Goal: Task Accomplishment & Management: Manage account settings

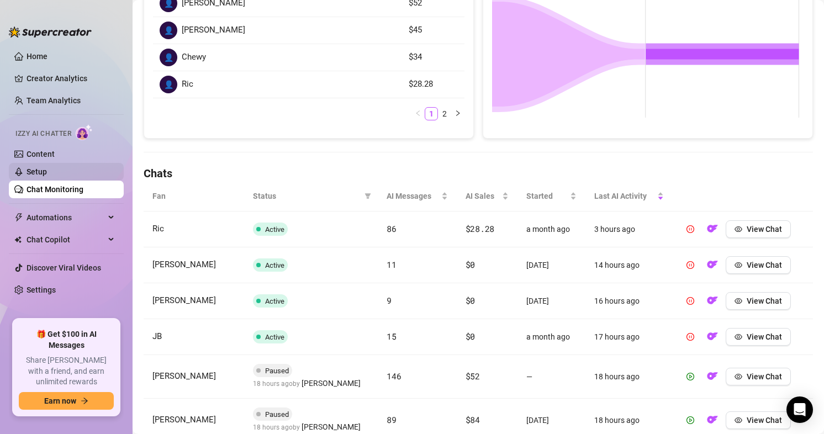
scroll to position [230, 0]
click at [44, 169] on link "Setup" at bounding box center [37, 171] width 20 height 9
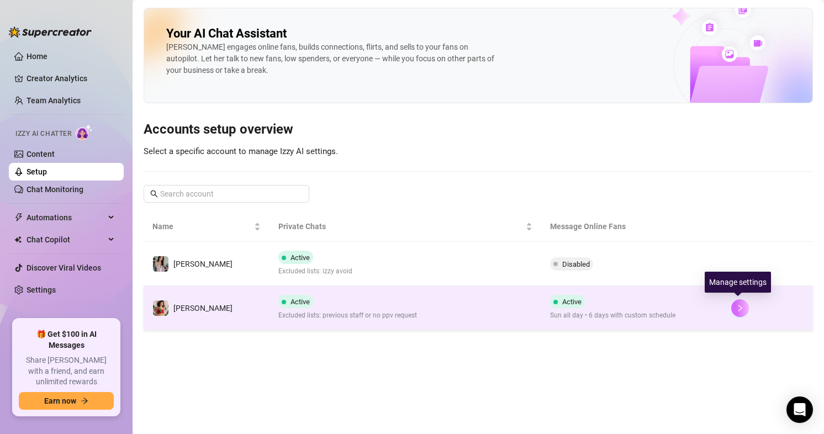
click at [736, 307] on icon "right" at bounding box center [740, 308] width 8 height 8
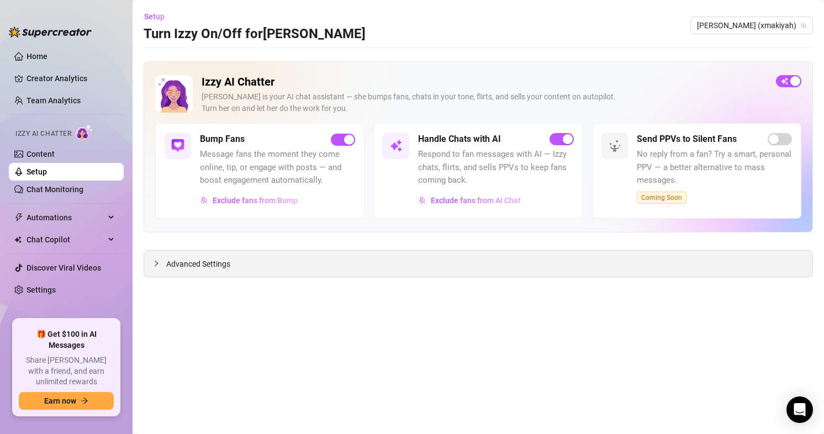
click at [208, 265] on span "Advanced Settings" at bounding box center [198, 264] width 64 height 12
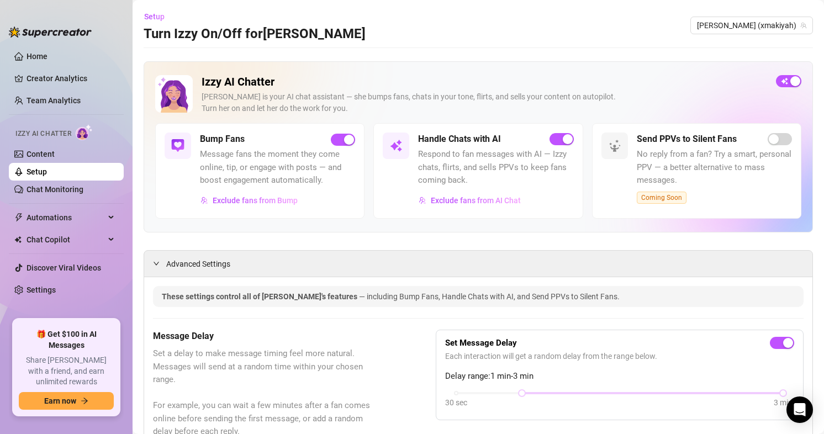
drag, startPoint x: 327, startPoint y: 333, endPoint x: 271, endPoint y: 144, distance: 196.3
click at [45, 188] on link "Chat Monitoring" at bounding box center [55, 189] width 57 height 9
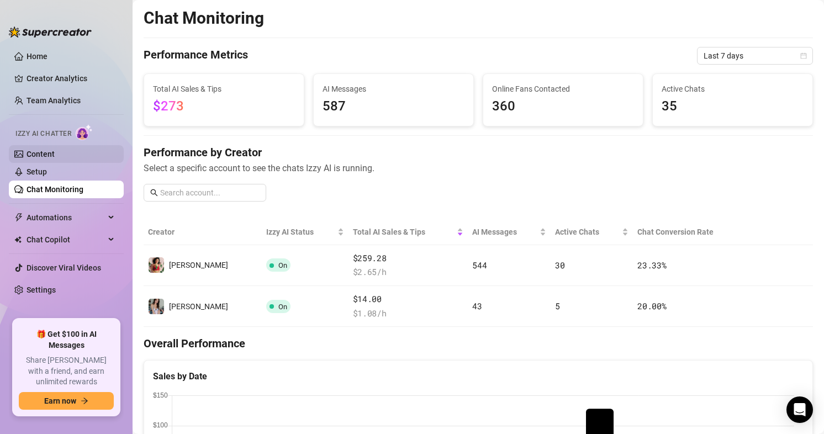
click at [48, 150] on link "Content" at bounding box center [41, 154] width 28 height 9
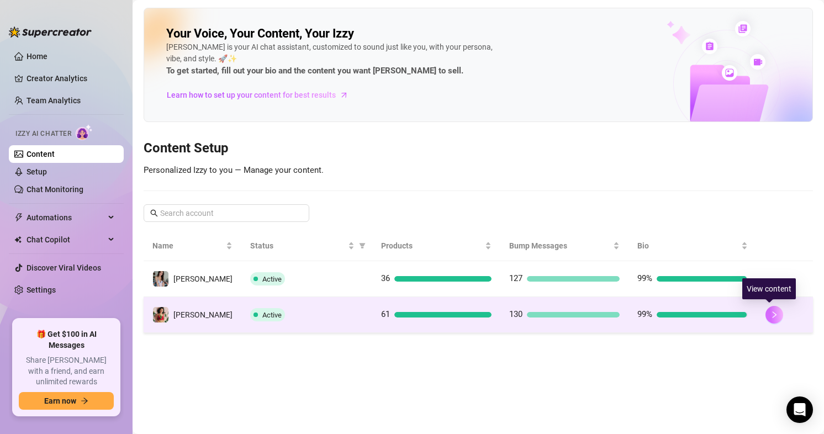
click at [771, 314] on icon "right" at bounding box center [775, 315] width 8 height 8
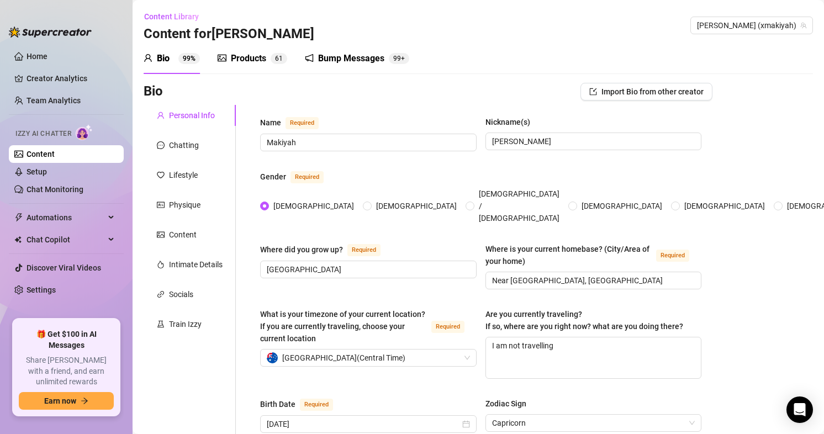
click at [372, 65] on div "Bump Messages 99+" at bounding box center [357, 58] width 104 height 31
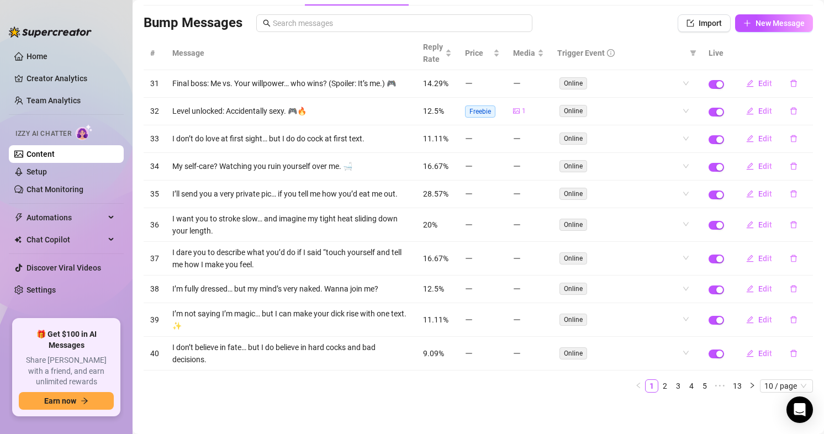
scroll to position [69, 0]
click at [430, 48] on span "Reply Rate" at bounding box center [433, 52] width 20 height 24
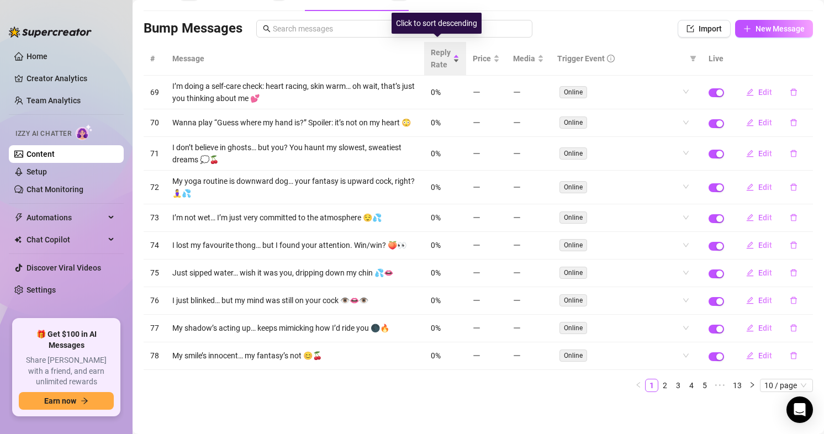
click at [437, 52] on span "Reply Rate" at bounding box center [441, 58] width 20 height 24
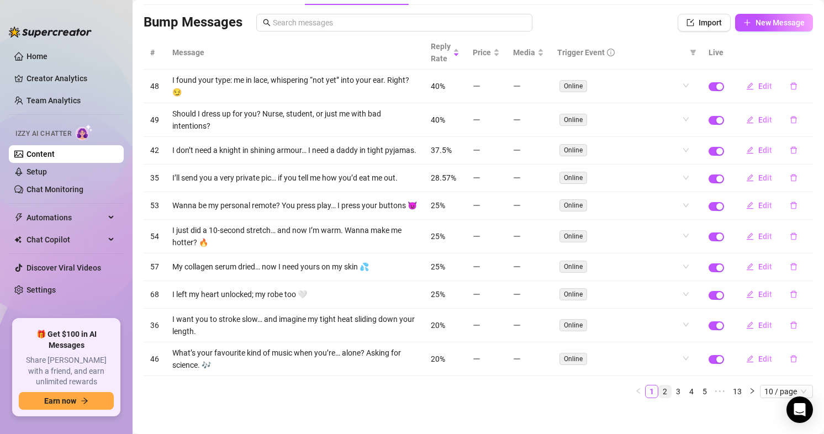
click at [659, 398] on link "2" at bounding box center [665, 392] width 12 height 12
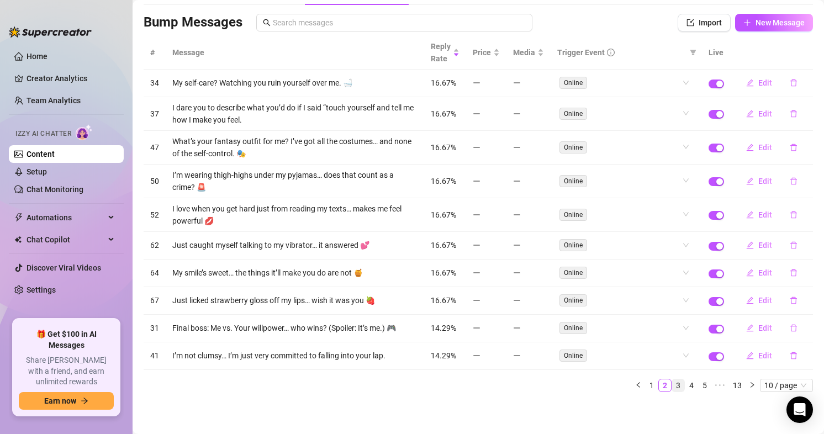
click at [672, 385] on link "3" at bounding box center [678, 386] width 12 height 12
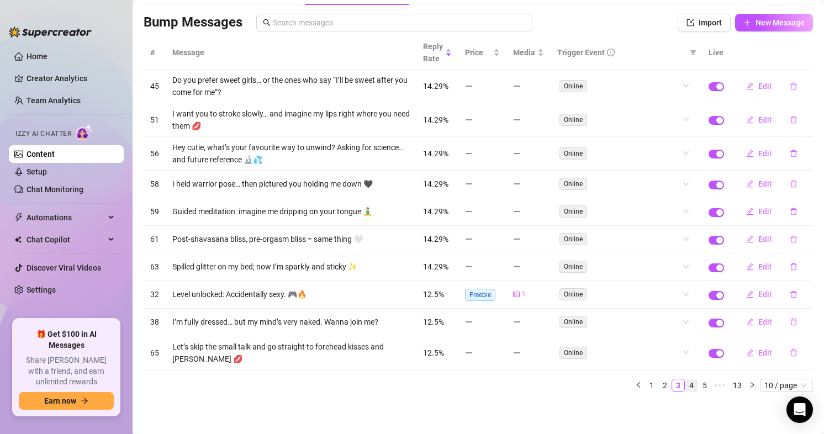
click at [686, 385] on link "4" at bounding box center [692, 386] width 12 height 12
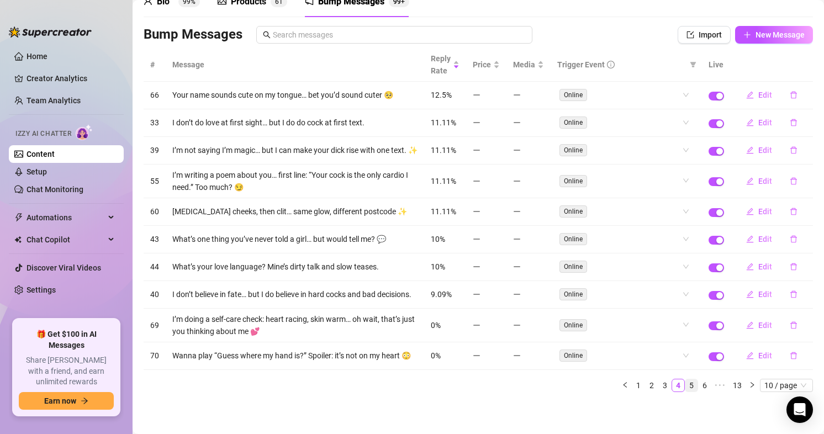
click at [686, 389] on link "5" at bounding box center [692, 386] width 12 height 12
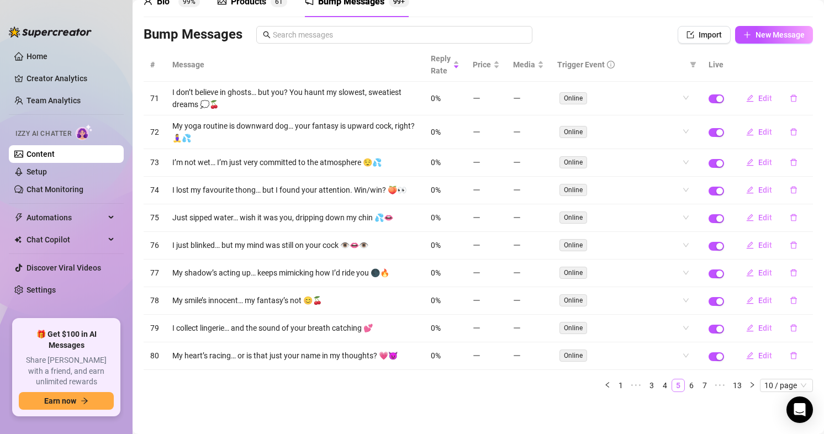
scroll to position [57, 0]
click at [659, 391] on link "4" at bounding box center [665, 386] width 12 height 12
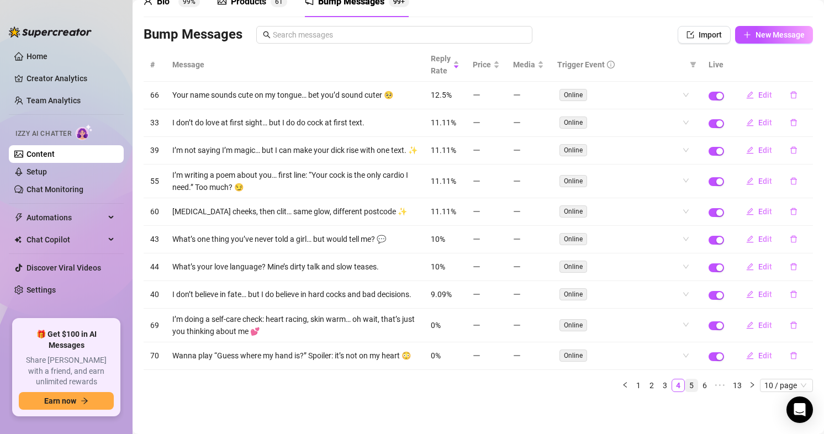
click at [686, 392] on link "5" at bounding box center [692, 386] width 12 height 12
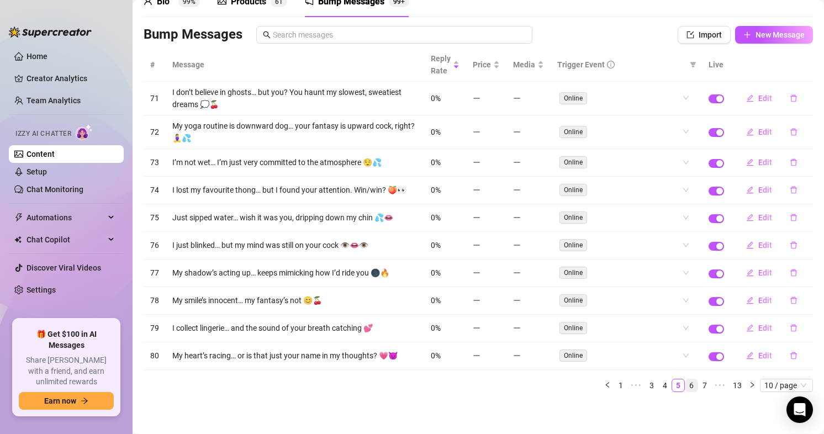
click at [686, 385] on link "6" at bounding box center [692, 386] width 12 height 12
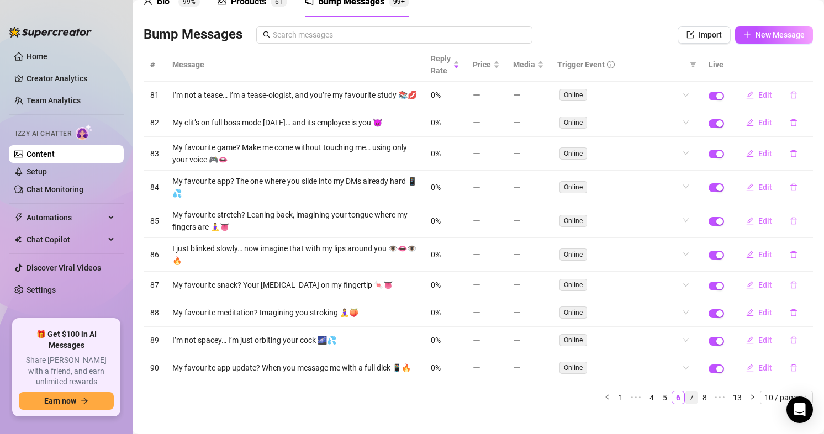
click at [686, 404] on link "7" at bounding box center [692, 398] width 12 height 12
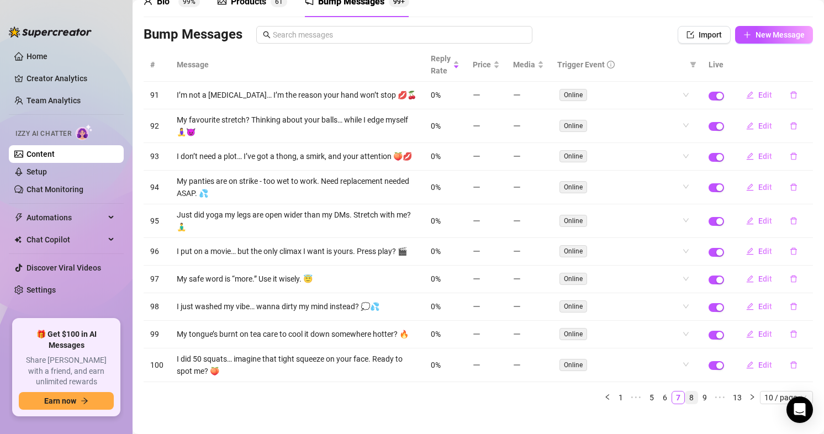
click at [686, 404] on link "8" at bounding box center [692, 398] width 12 height 12
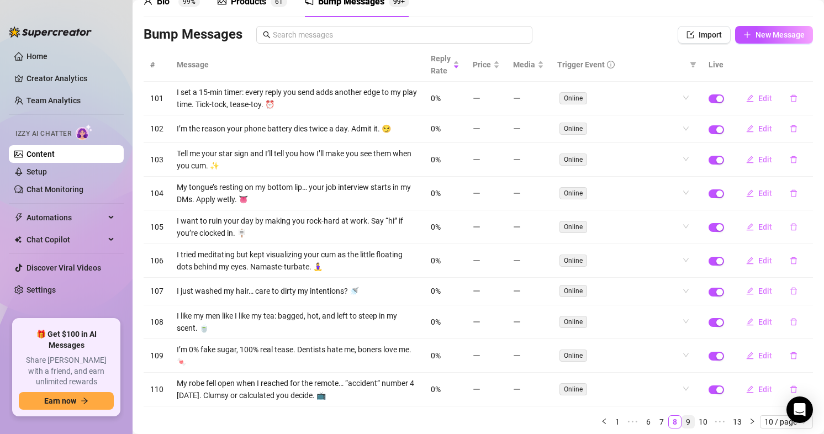
click at [682, 423] on link "9" at bounding box center [688, 422] width 12 height 12
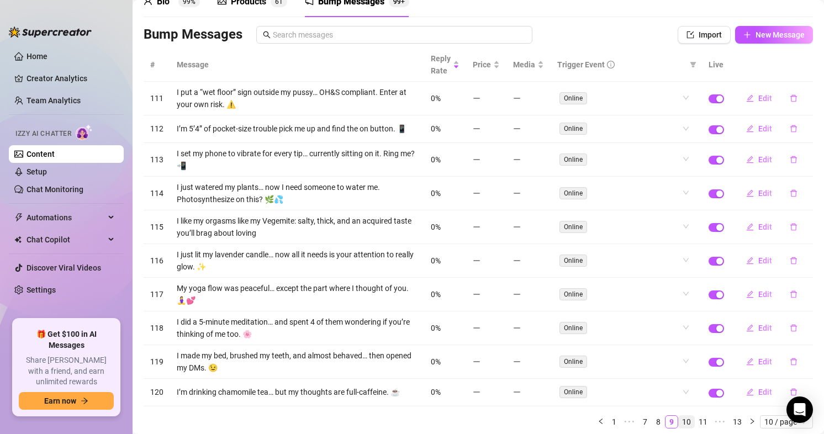
click at [683, 419] on link "10" at bounding box center [686, 422] width 15 height 12
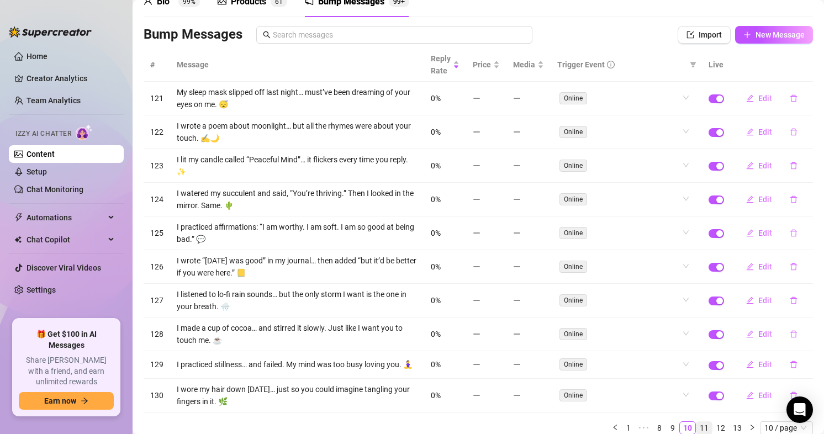
click at [697, 431] on link "11" at bounding box center [704, 428] width 15 height 12
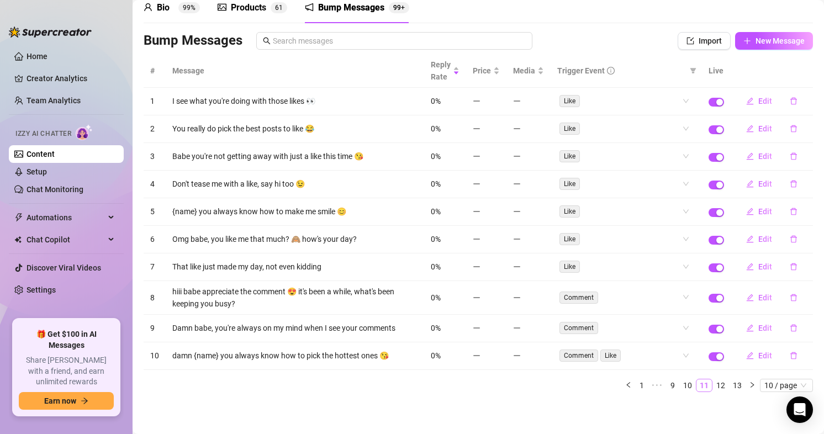
scroll to position [51, 0]
click at [713, 390] on link "12" at bounding box center [720, 386] width 15 height 12
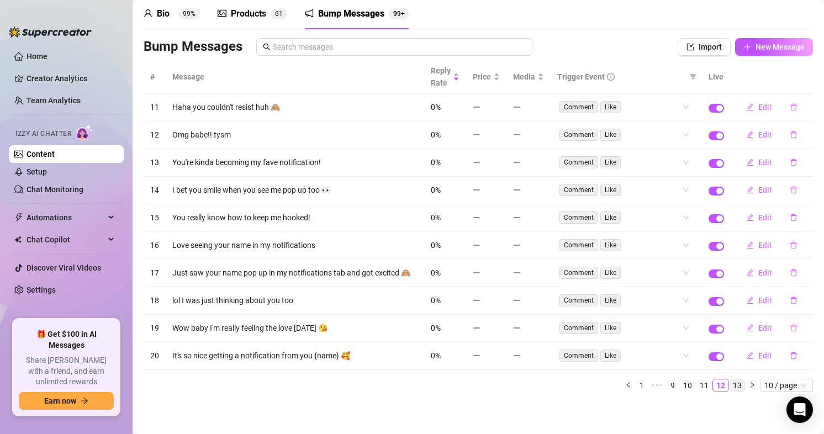
click at [730, 388] on link "13" at bounding box center [737, 386] width 15 height 12
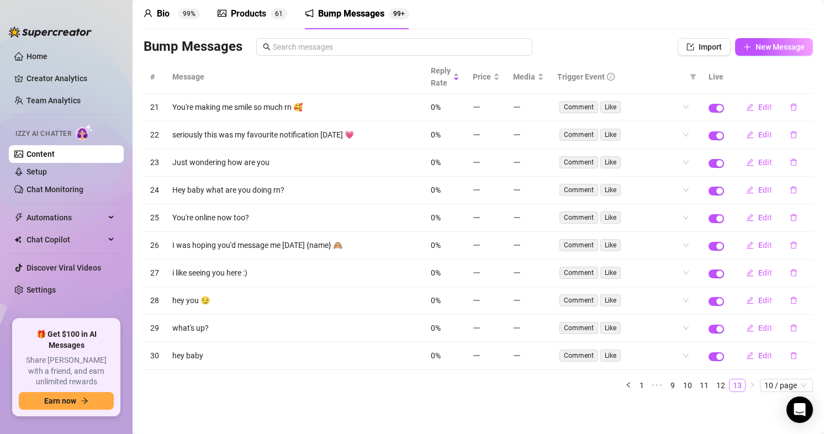
scroll to position [45, 0]
click at [777, 387] on span "10 / page" at bounding box center [787, 386] width 44 height 12
click at [781, 362] on div "100 / page" at bounding box center [787, 366] width 37 height 12
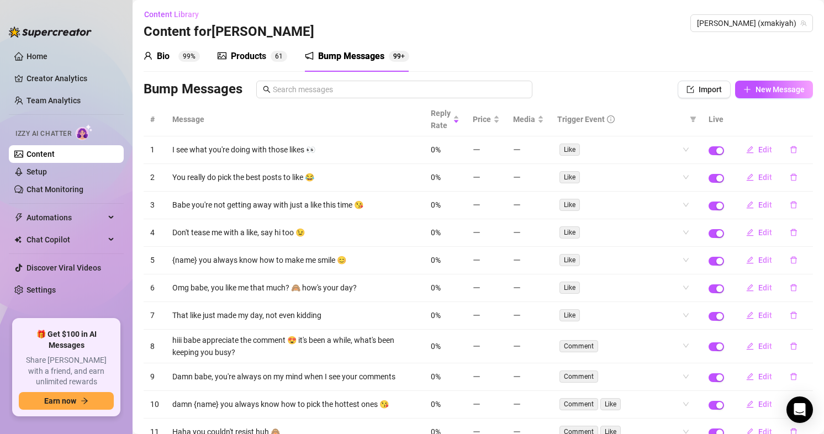
scroll to position [0, 0]
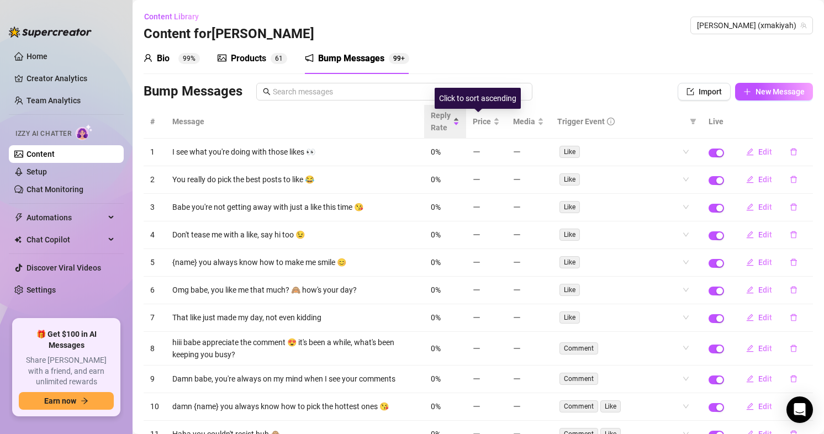
click at [431, 119] on span "Reply Rate" at bounding box center [441, 121] width 20 height 24
click at [431, 117] on span "Reply Rate" at bounding box center [441, 121] width 20 height 24
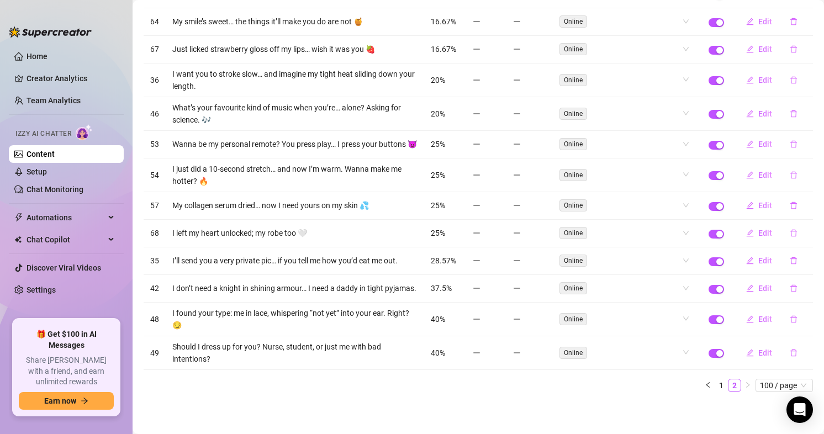
scroll to position [688, 0]
click at [715, 391] on link "1" at bounding box center [721, 386] width 12 height 12
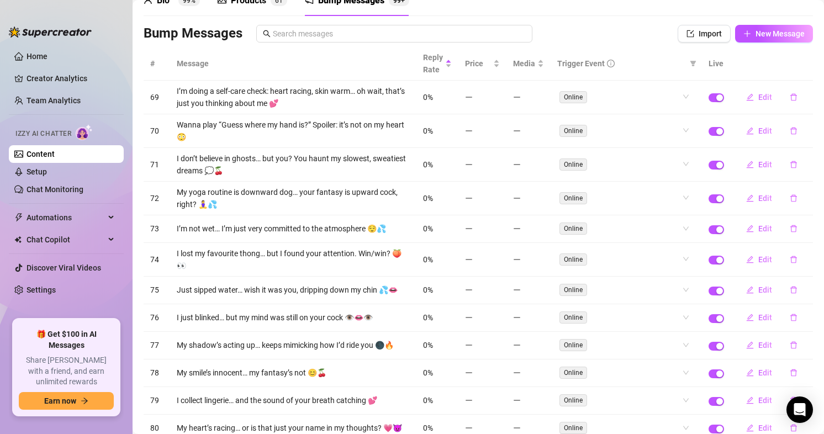
scroll to position [0, 0]
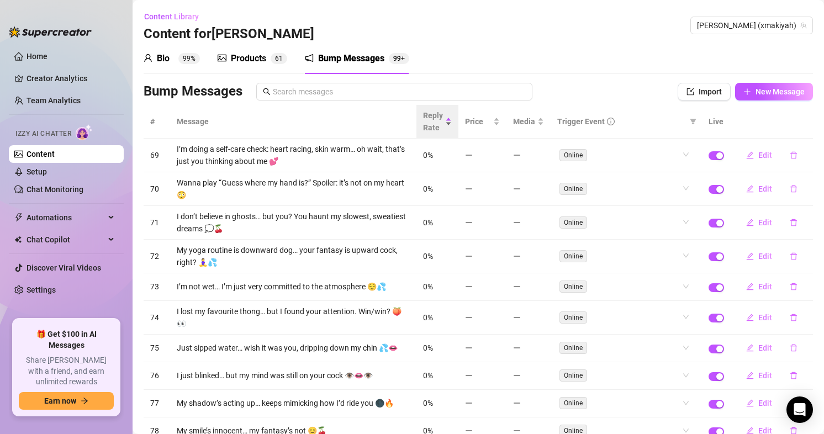
click at [425, 123] on span "Reply Rate" at bounding box center [433, 121] width 20 height 24
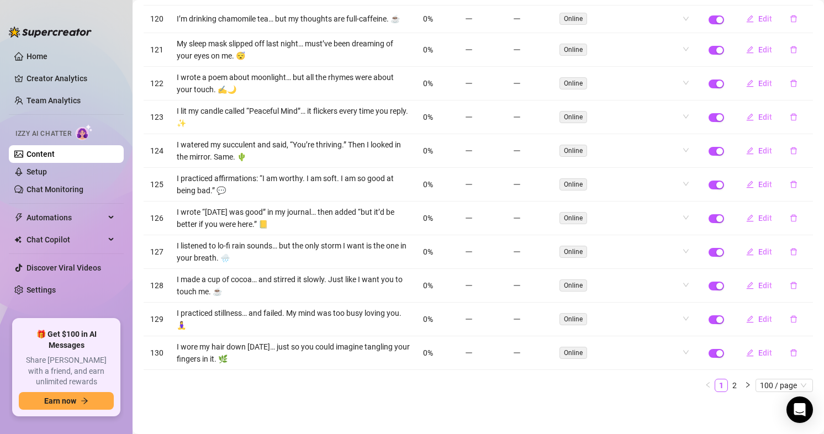
scroll to position [2938, 0]
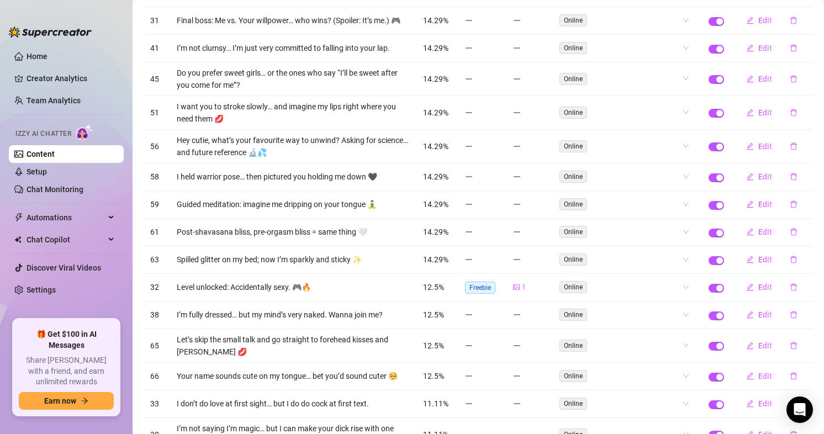
drag, startPoint x: 502, startPoint y: 375, endPoint x: 470, endPoint y: 225, distance: 153.1
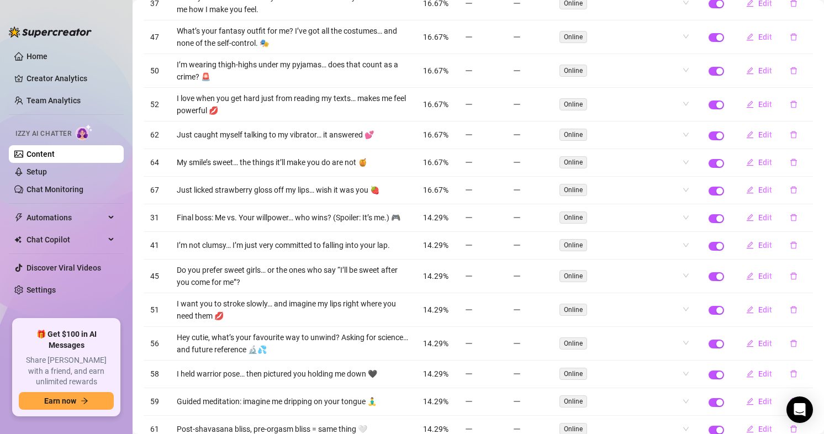
scroll to position [0, 0]
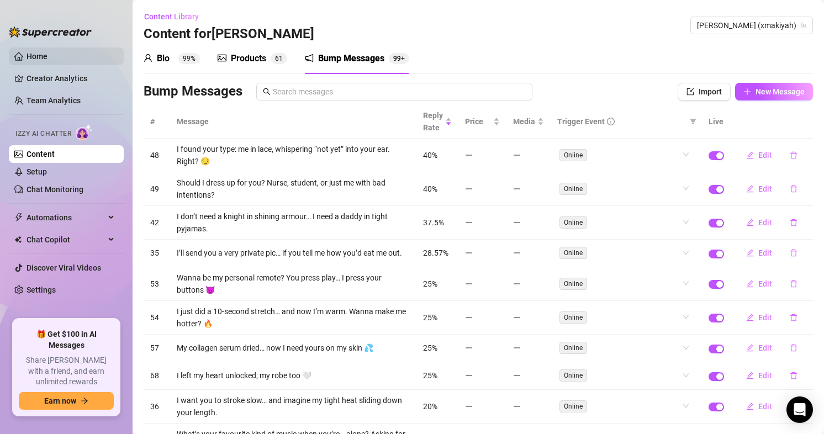
click at [48, 57] on link "Home" at bounding box center [37, 56] width 21 height 9
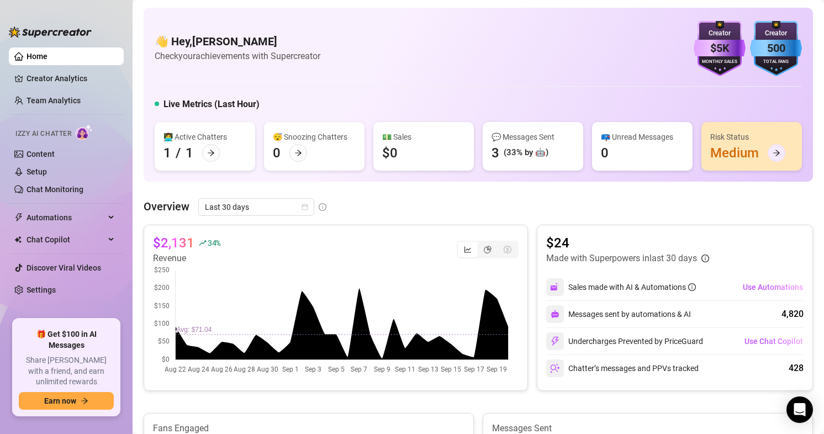
click at [768, 162] on div at bounding box center [777, 153] width 18 height 18
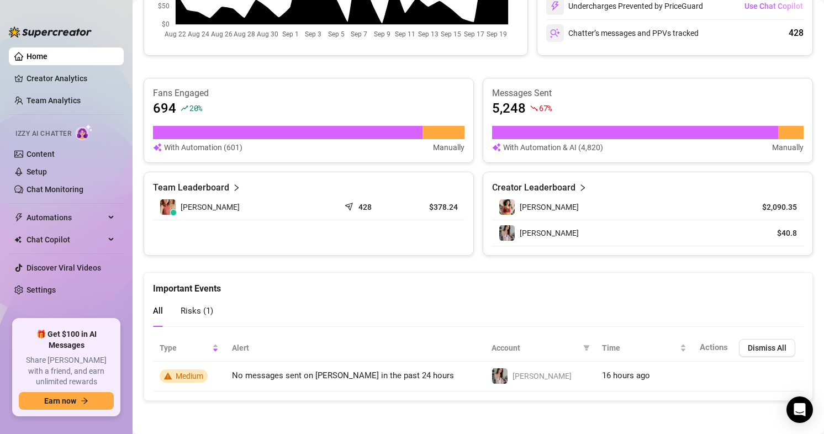
scroll to position [393, 0]
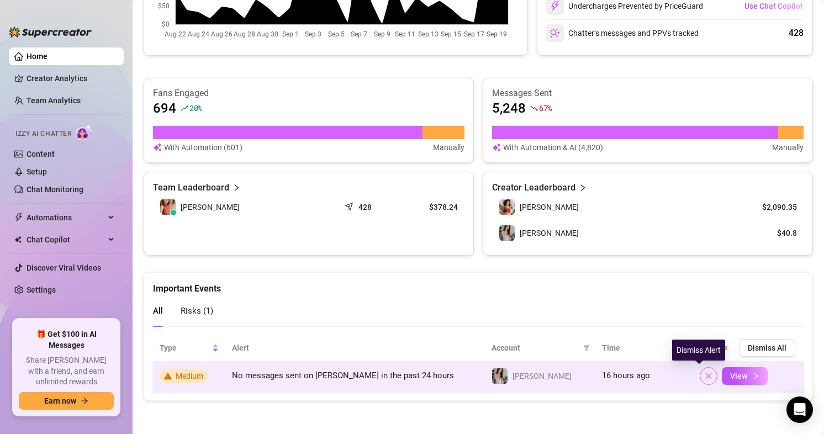
click at [700, 378] on button "button" at bounding box center [709, 376] width 18 height 18
